Goal: Check status

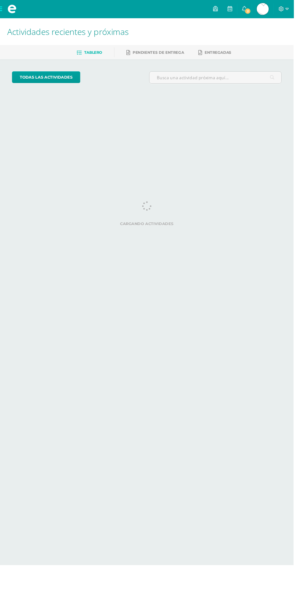
click at [282, 7] on img at bounding box center [275, 9] width 13 height 13
